Goal: Book appointment/travel/reservation

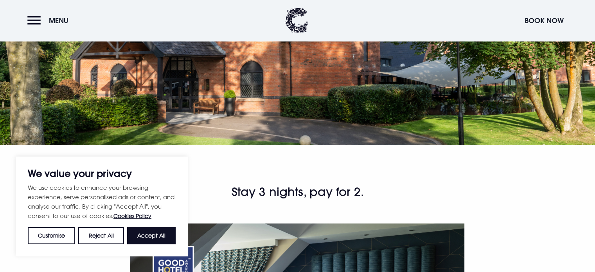
scroll to position [157, 0]
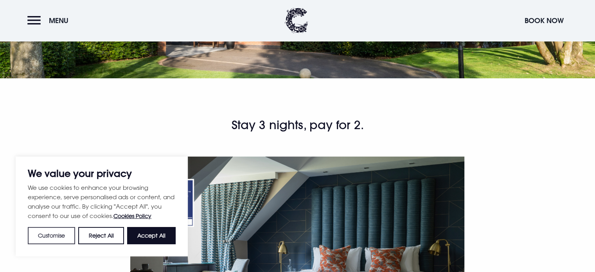
click at [31, 234] on button "Customise" at bounding box center [51, 235] width 47 height 17
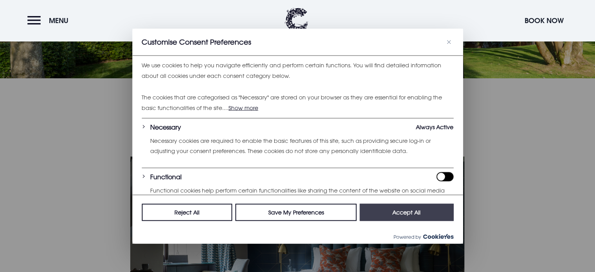
click at [405, 214] on button "Accept All" at bounding box center [407, 211] width 94 height 17
checkbox input "true"
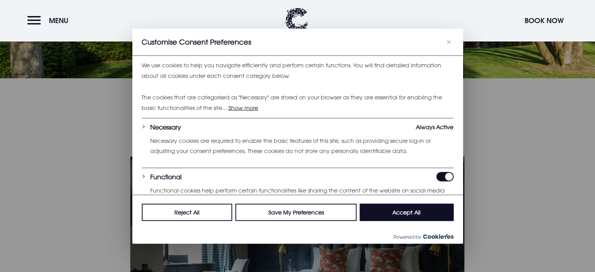
checkbox input "true"
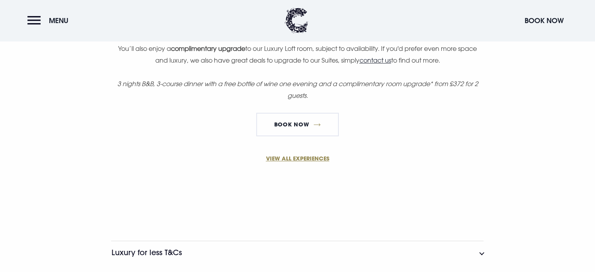
scroll to position [587, 0]
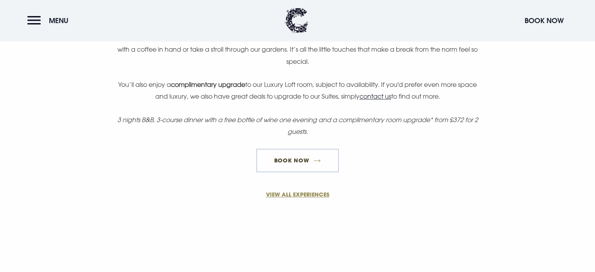
click at [282, 160] on link "Book Now" at bounding box center [297, 160] width 82 height 23
